Goal: Find specific page/section: Find specific page/section

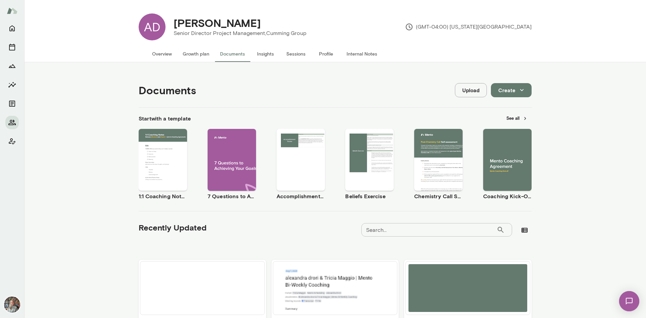
scroll to position [168, 0]
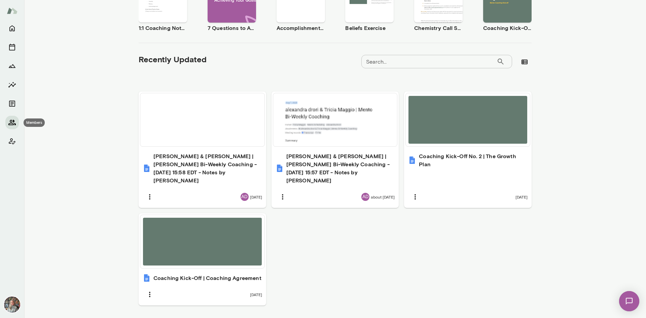
click at [13, 122] on icon "Members" at bounding box center [12, 122] width 8 height 8
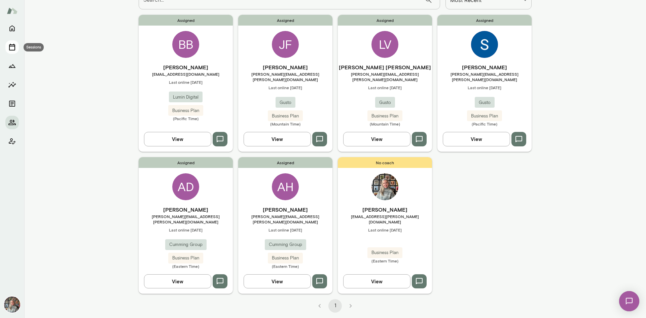
scroll to position [44, 0]
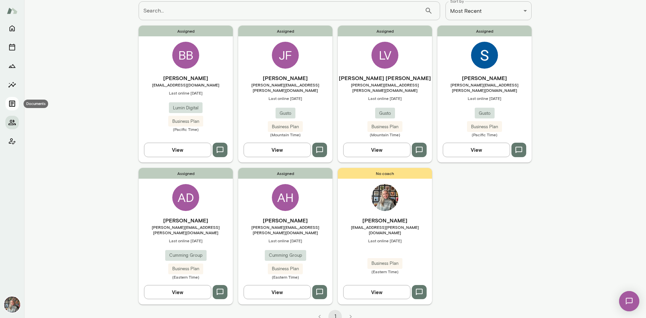
click at [11, 101] on icon "Documents" at bounding box center [12, 104] width 6 height 6
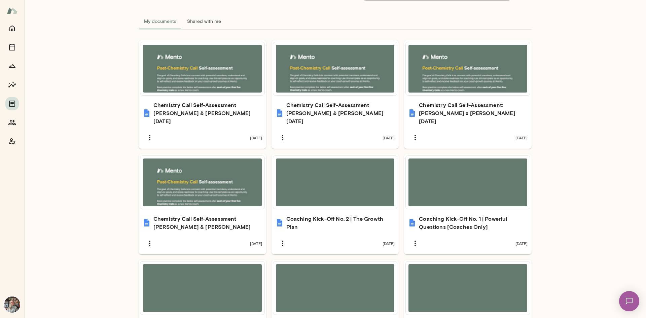
scroll to position [329, 0]
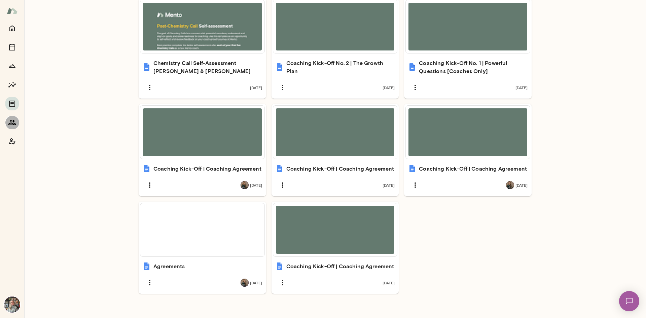
click at [8, 122] on icon "Members" at bounding box center [12, 122] width 8 height 8
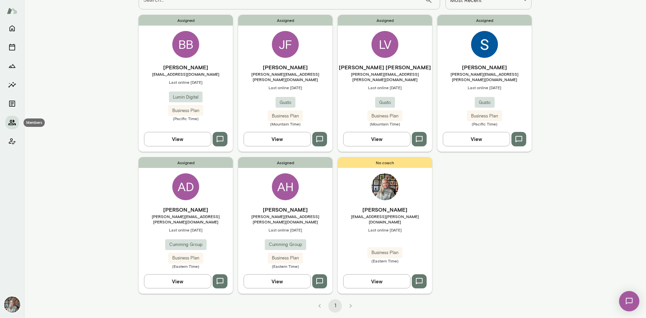
scroll to position [44, 0]
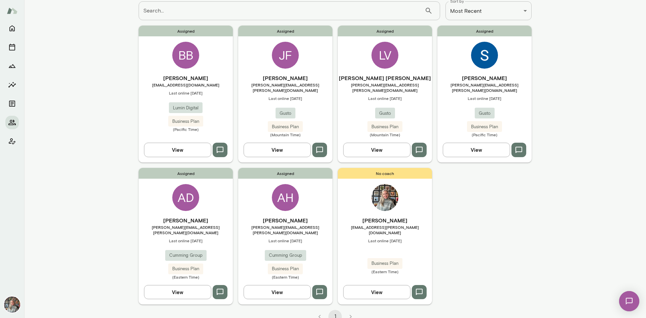
click at [480, 144] on button "View" at bounding box center [475, 150] width 67 height 14
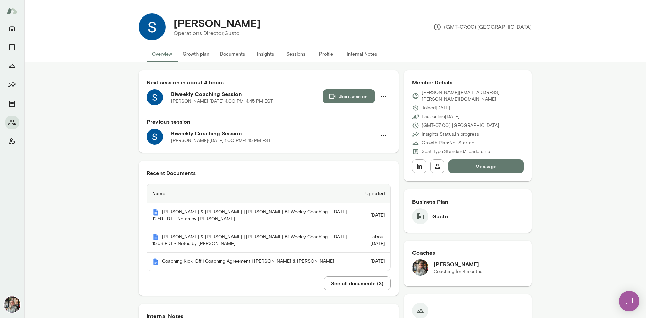
click at [233, 51] on button "Documents" at bounding box center [233, 54] width 36 height 16
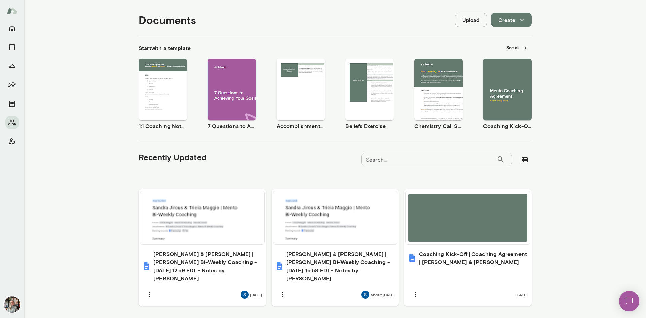
scroll to position [82, 0]
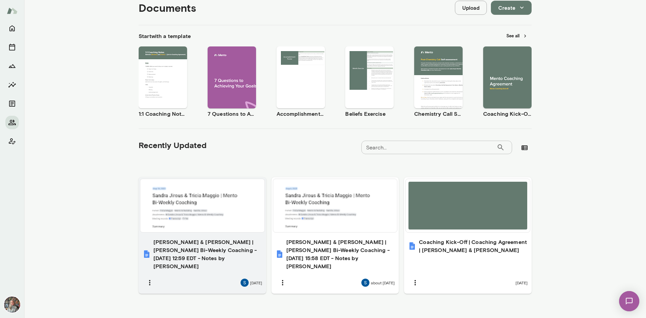
click at [186, 248] on h6 "[PERSON_NAME] & [PERSON_NAME] | [PERSON_NAME] Bi-Weekly Coaching - [DATE] 12:59…" at bounding box center [207, 254] width 109 height 32
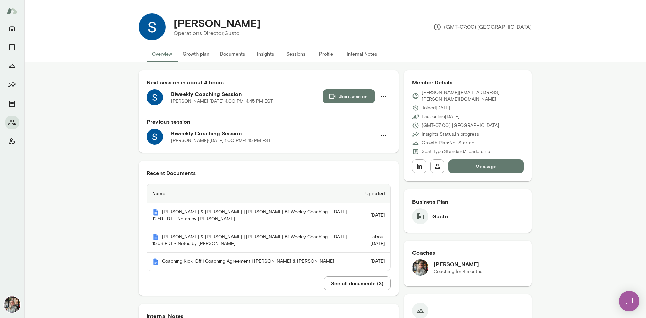
click at [265, 52] on button "Insights" at bounding box center [265, 54] width 30 height 16
